Goal: Task Accomplishment & Management: Use online tool/utility

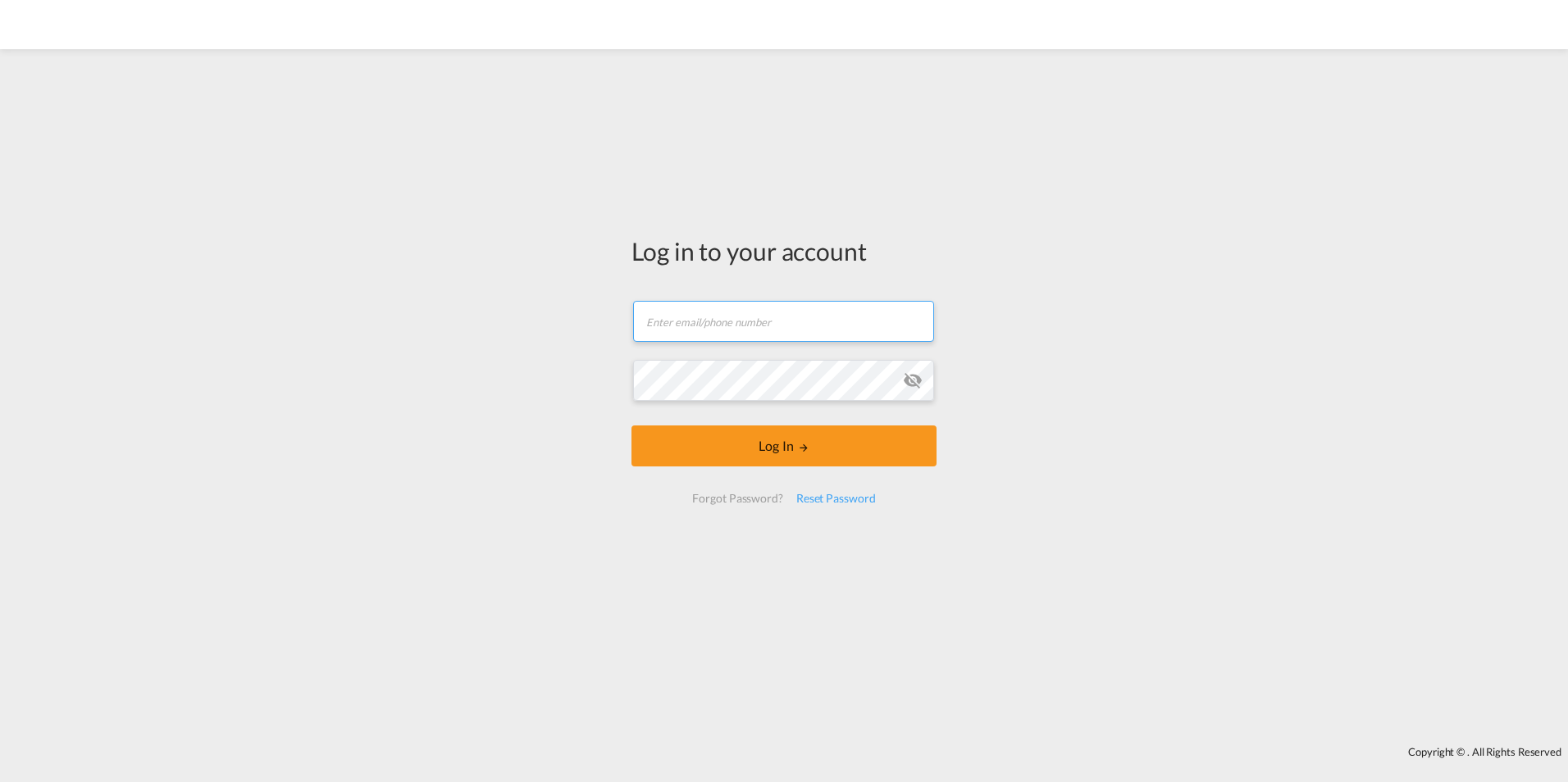
click at [752, 318] on input "text" at bounding box center [784, 321] width 301 height 41
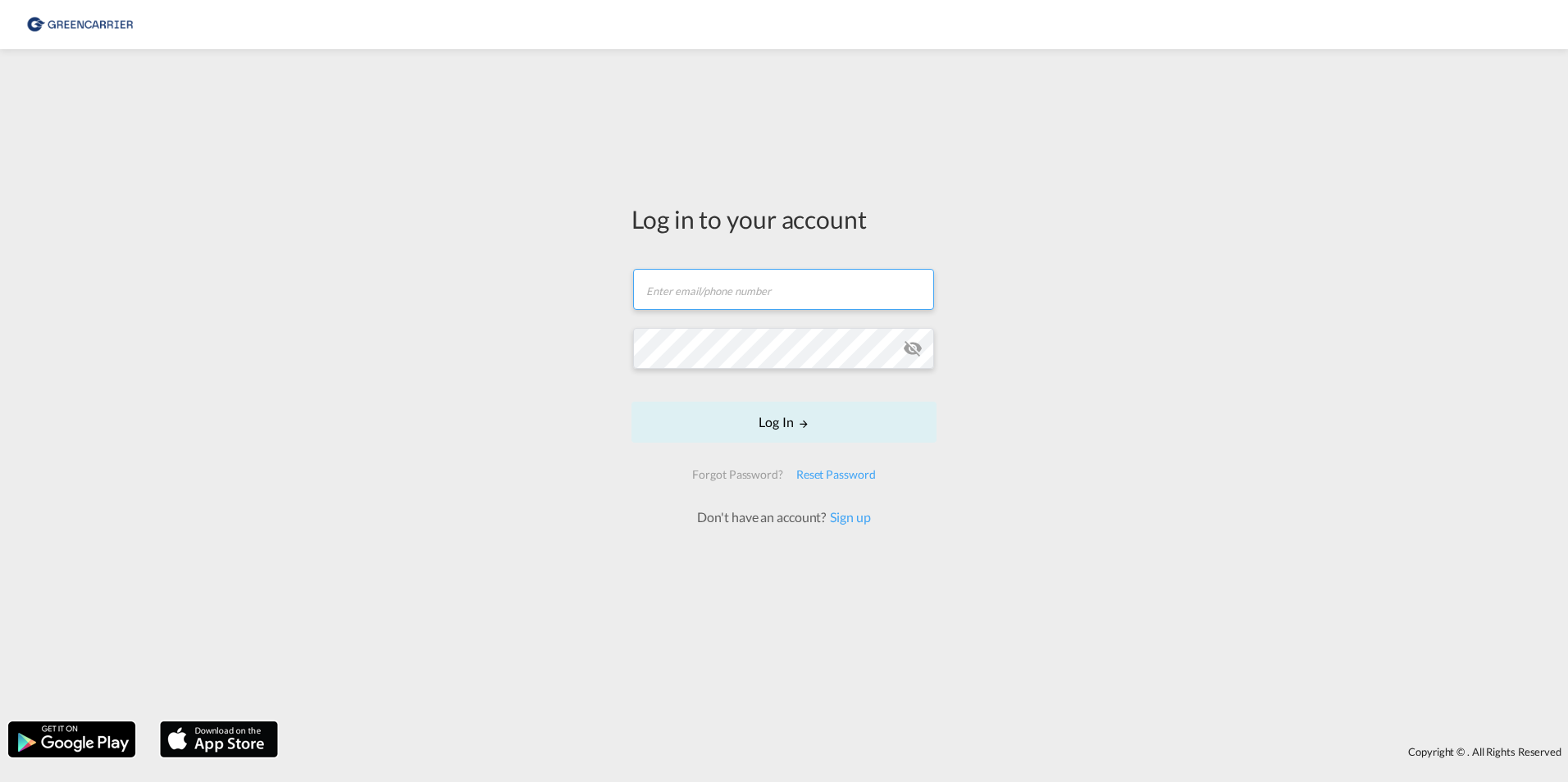
type input "[EMAIL_ADDRESS][DOMAIN_NAME]"
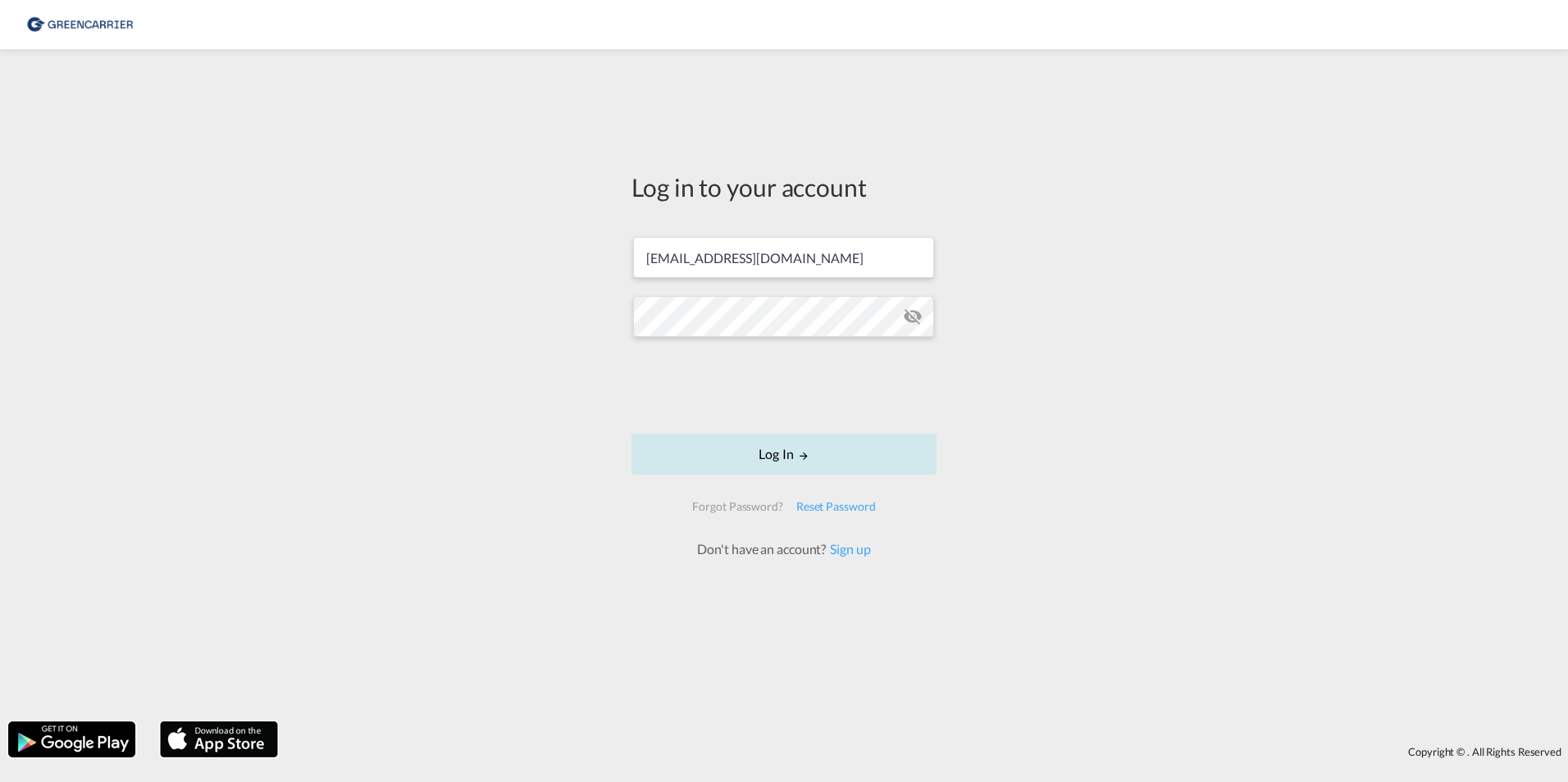
click at [757, 454] on button "Log In" at bounding box center [784, 454] width 305 height 41
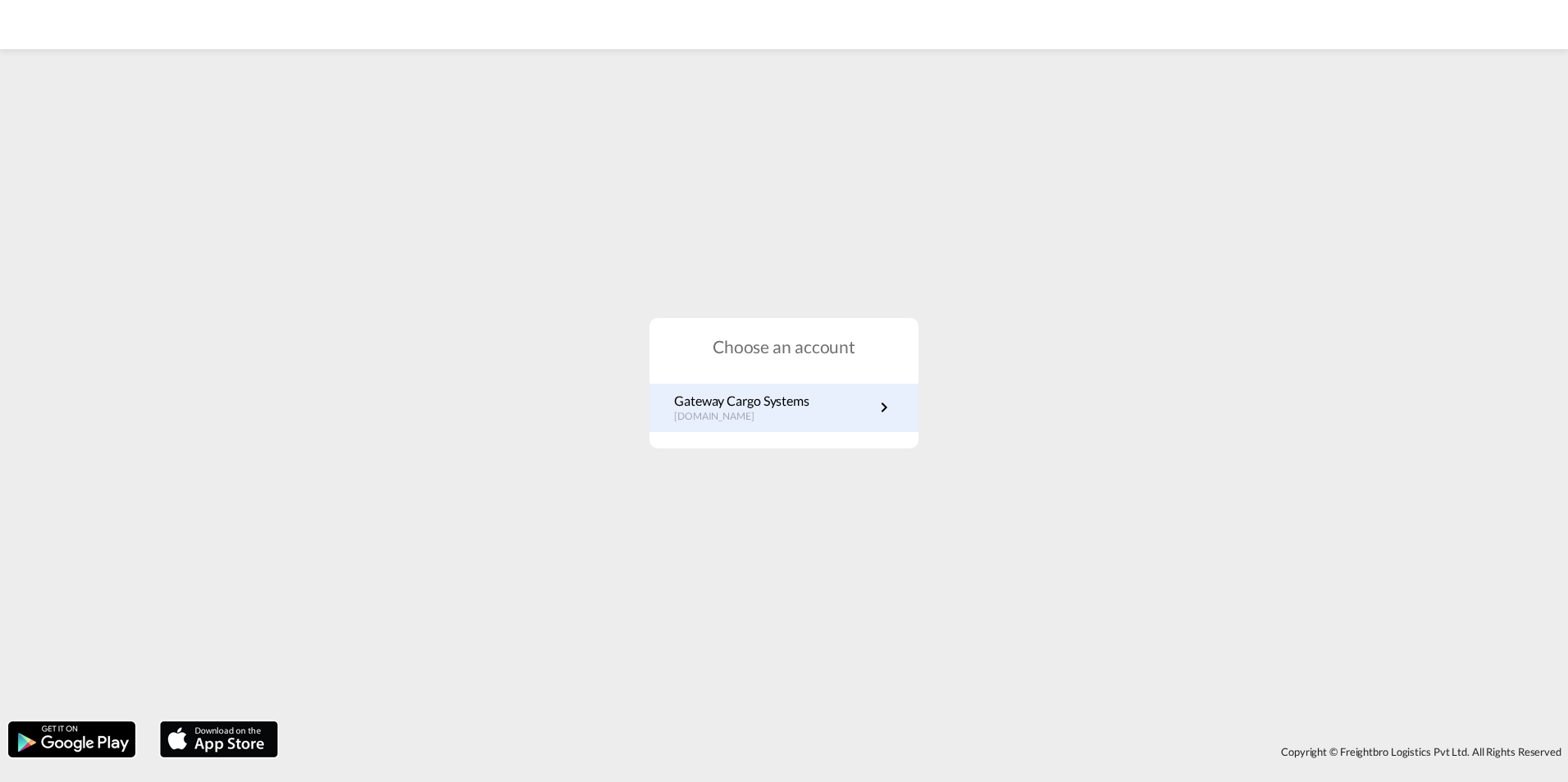
click at [802, 417] on p "de.portal.greencarrier.com" at bounding box center [741, 417] width 135 height 14
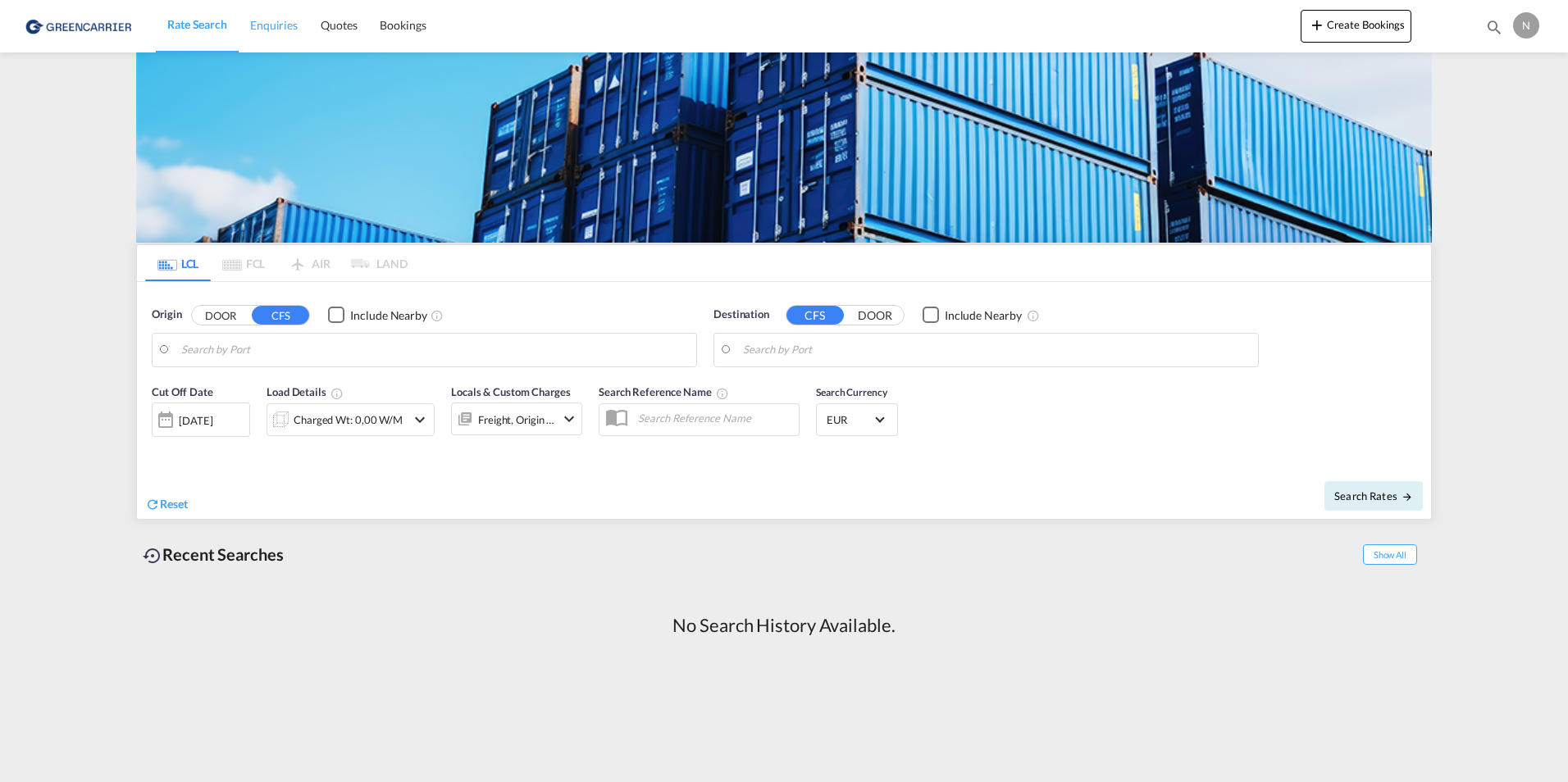
click at [261, 31] on span "Enquiries" at bounding box center [274, 25] width 47 height 14
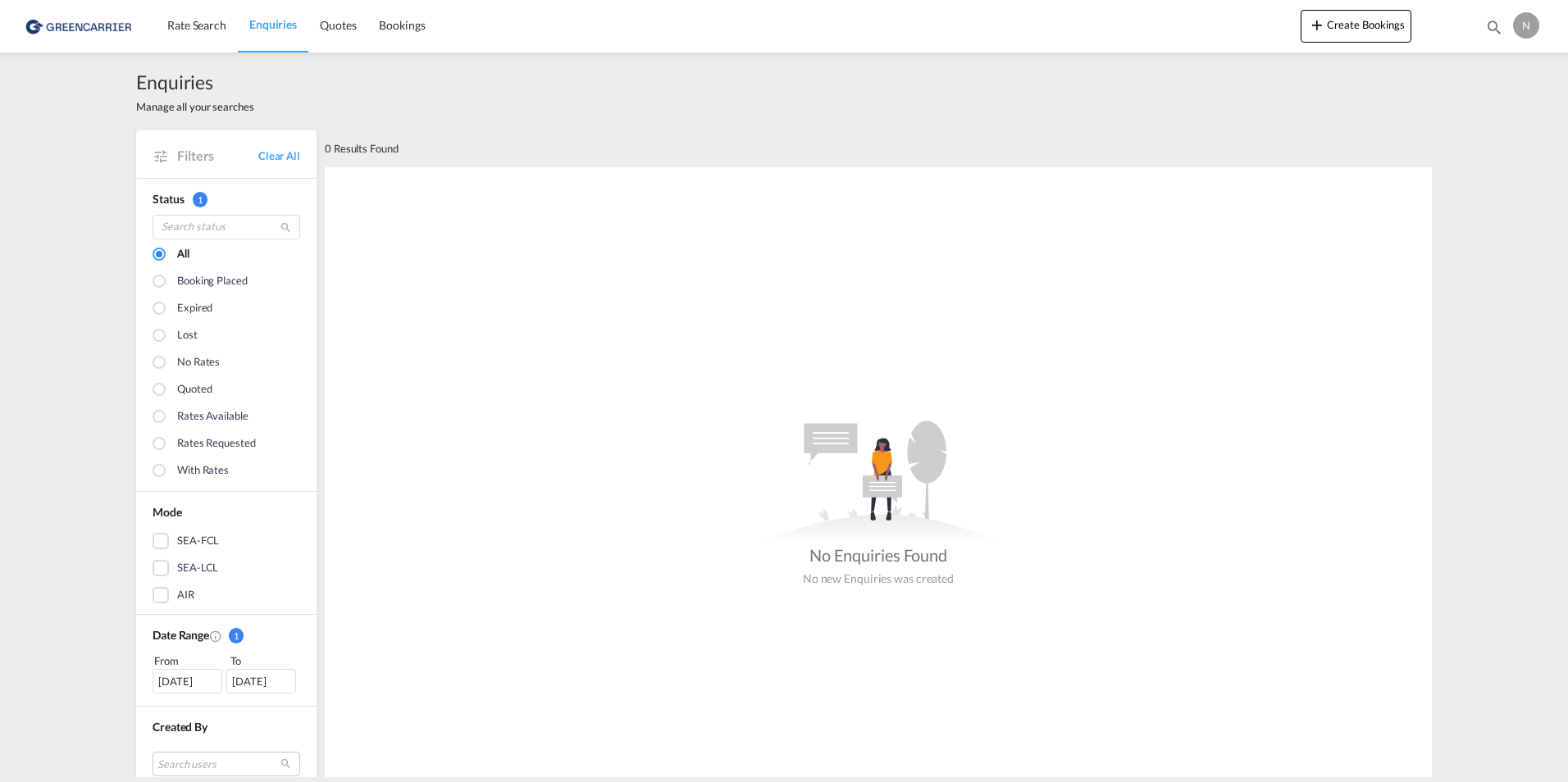
scroll to position [54, 0]
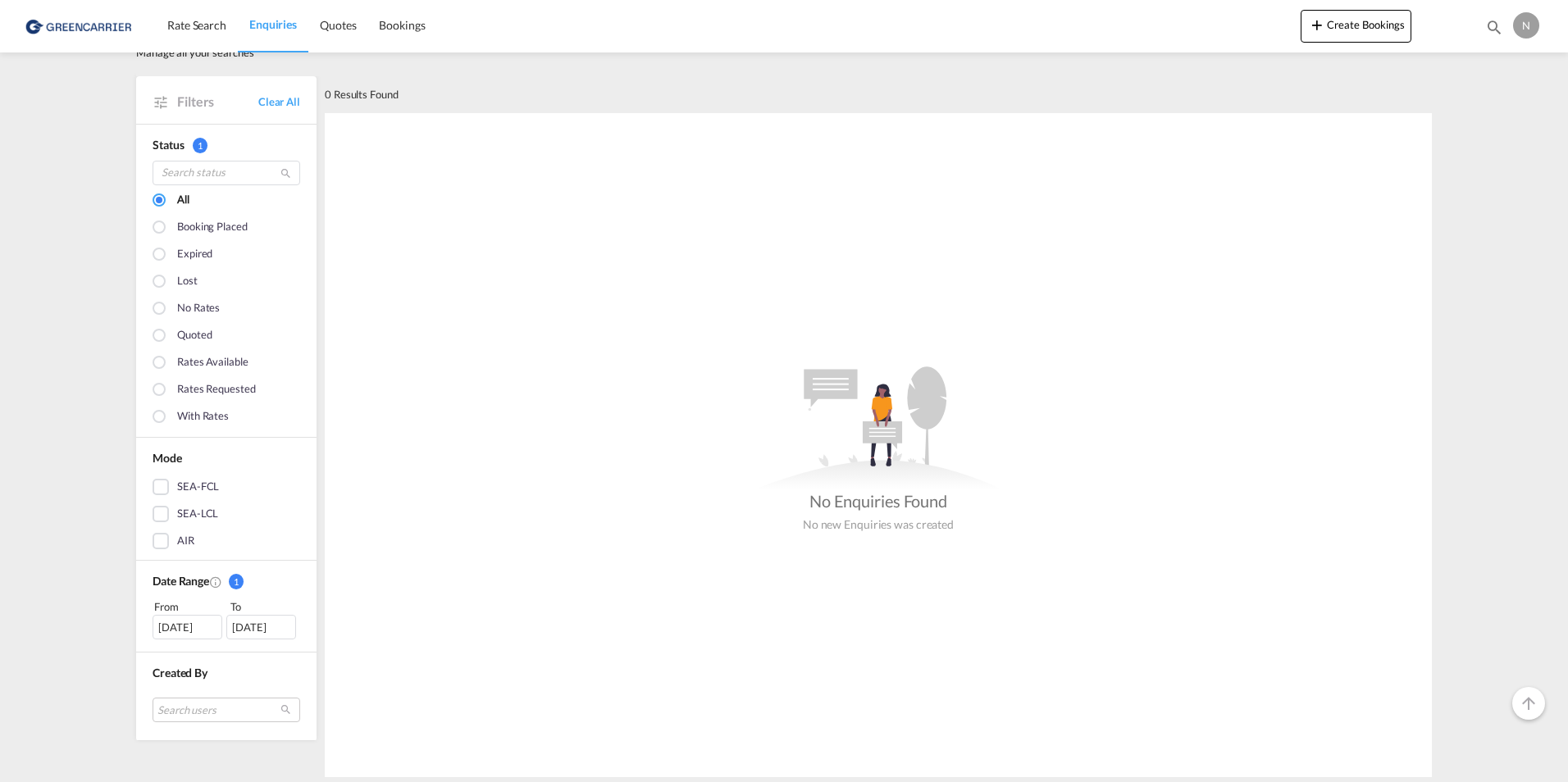
click at [194, 516] on div "SEA-LCL" at bounding box center [198, 513] width 41 height 16
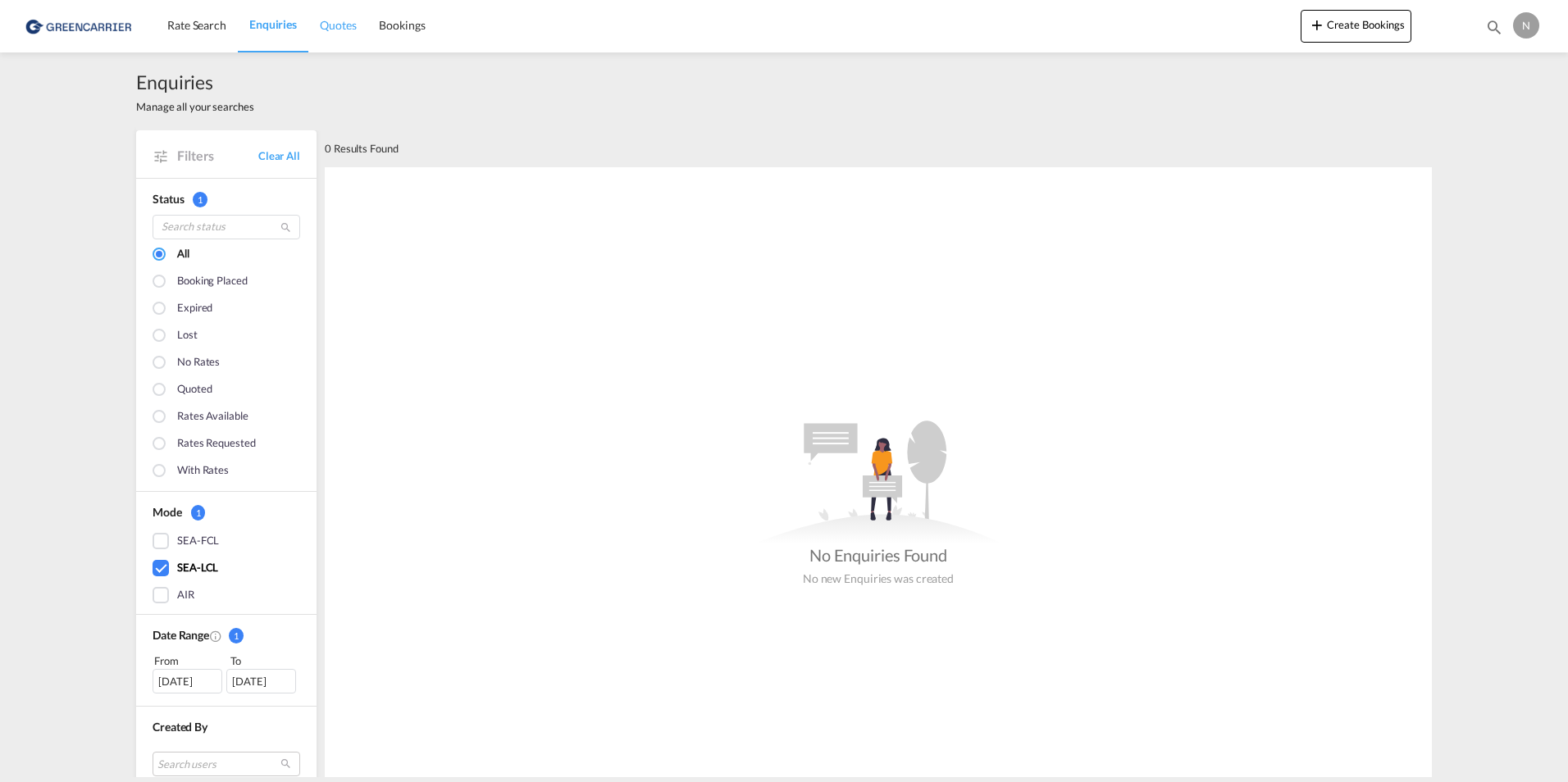
click at [347, 27] on span "Quotes" at bounding box center [337, 25] width 36 height 14
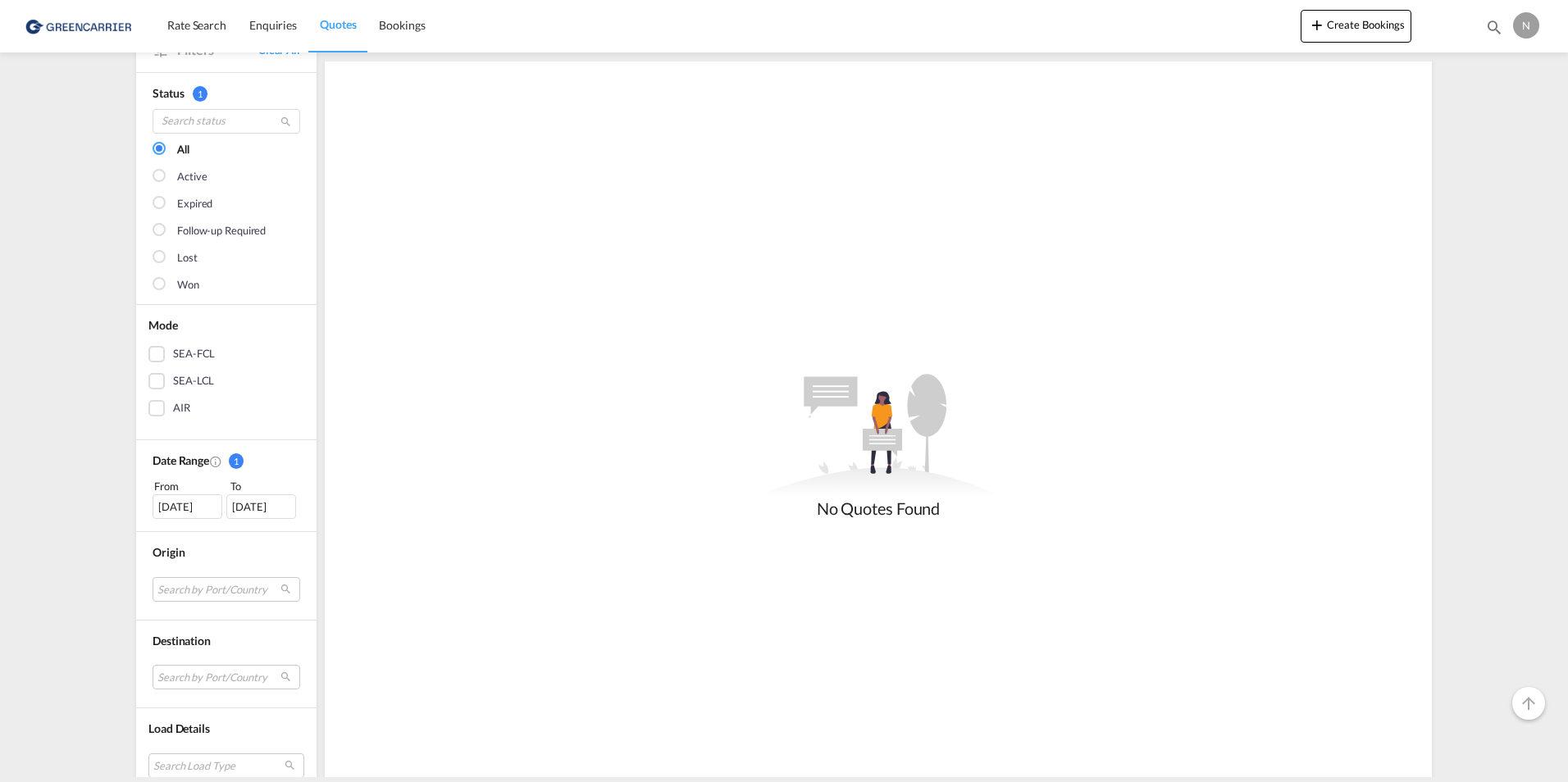
scroll to position [166, 0]
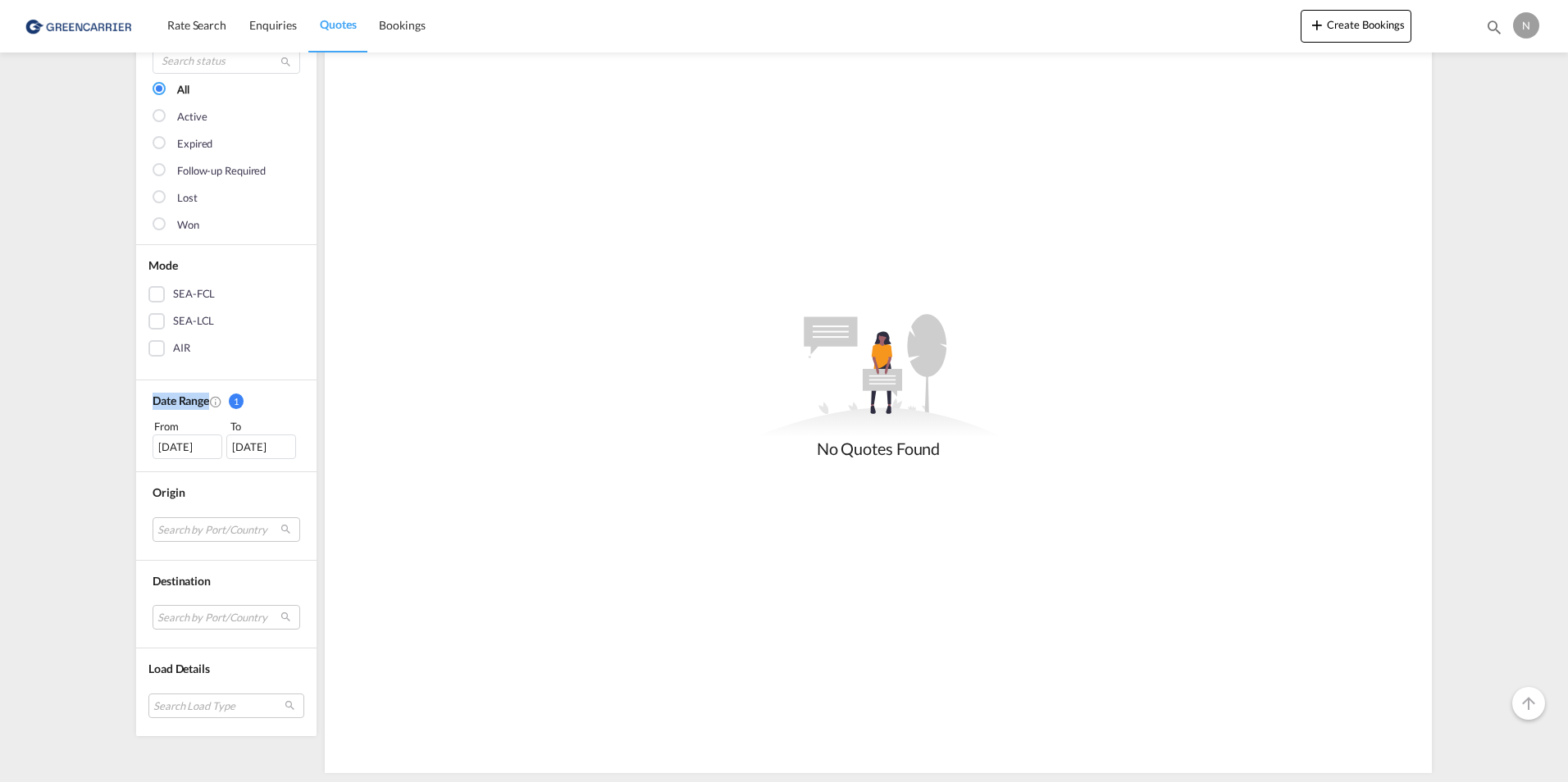
drag, startPoint x: 146, startPoint y: 403, endPoint x: 220, endPoint y: 406, distance: 74.1
click at [220, 406] on div "Date Range 1" at bounding box center [198, 402] width 91 height 17
click at [212, 404] on md-icon "Created On" at bounding box center [216, 402] width 14 height 14
click at [210, 404] on md-icon "Created On" at bounding box center [216, 402] width 14 height 14
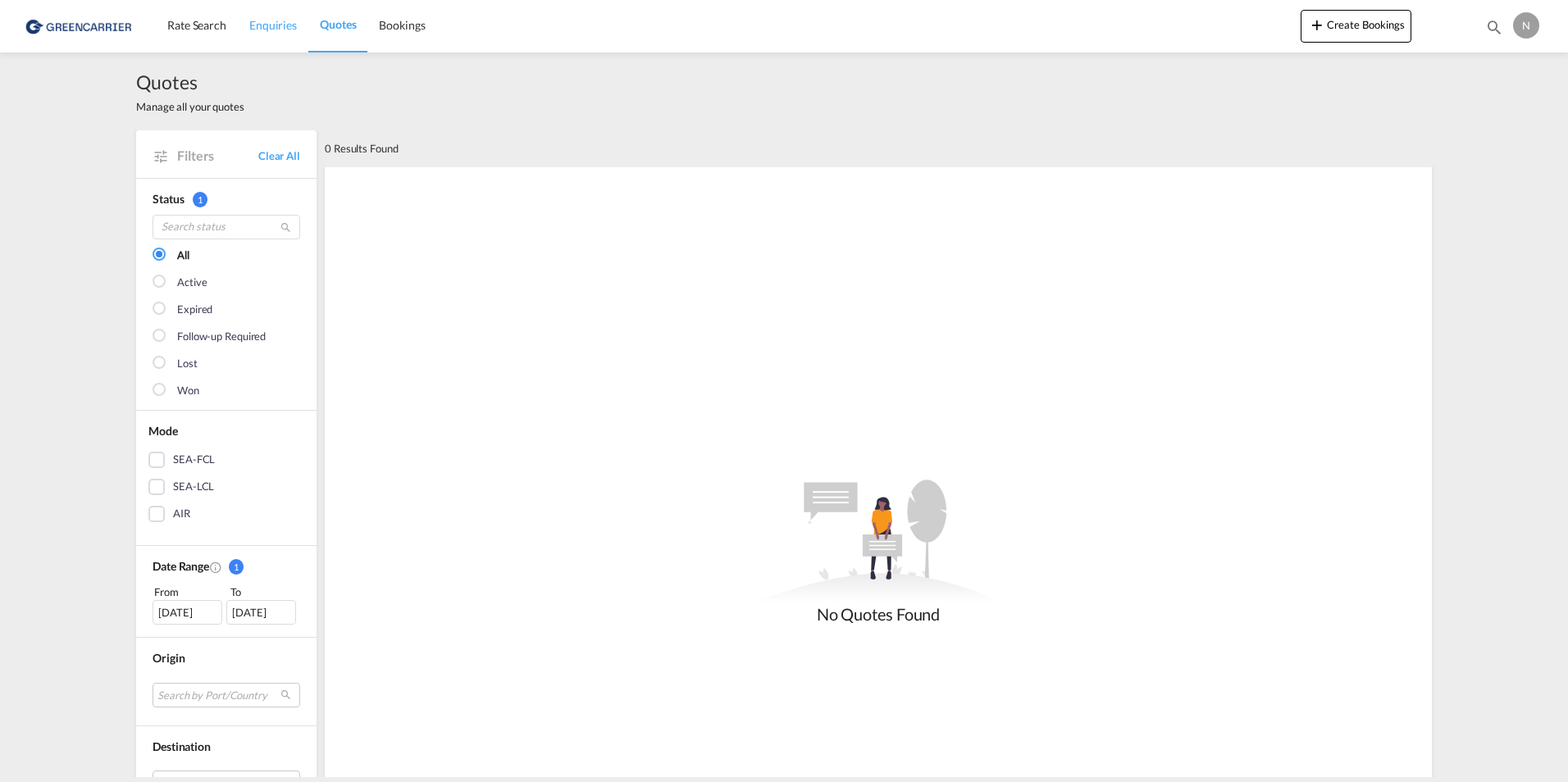
click at [287, 21] on span "Enquiries" at bounding box center [273, 25] width 47 height 14
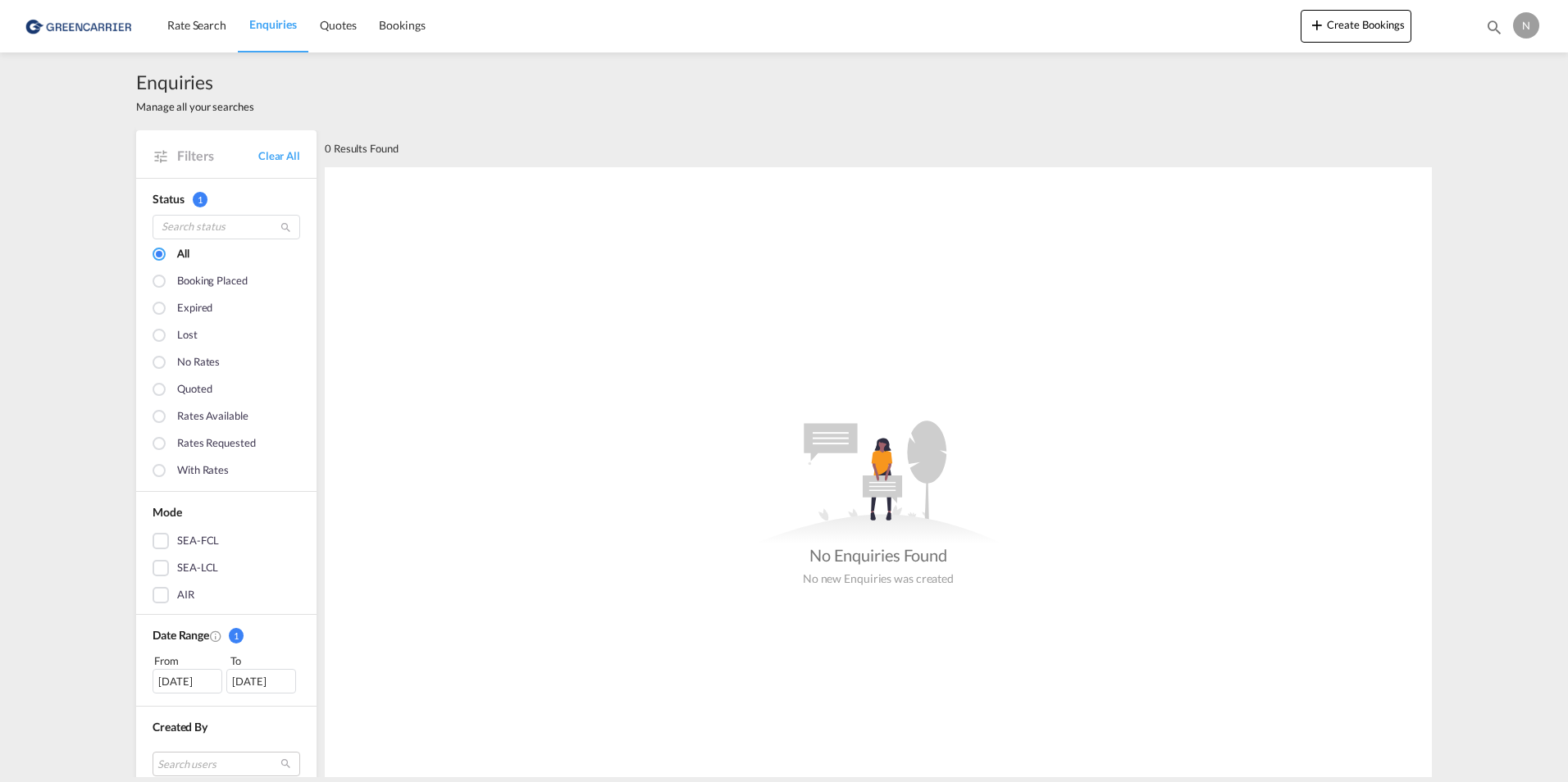
drag, startPoint x: 807, startPoint y: 561, endPoint x: 998, endPoint y: 579, distance: 191.8
click at [998, 579] on div ".a{fill:#e6e6e6;}.b{fill:#cecece;}.c{fill:#2f2e41;}.d{fill:#a0616a;}.e{fill:url…" at bounding box center [878, 507] width 1107 height 173
click at [188, 25] on span "Rate Search" at bounding box center [197, 25] width 59 height 14
